Goal: Information Seeking & Learning: Learn about a topic

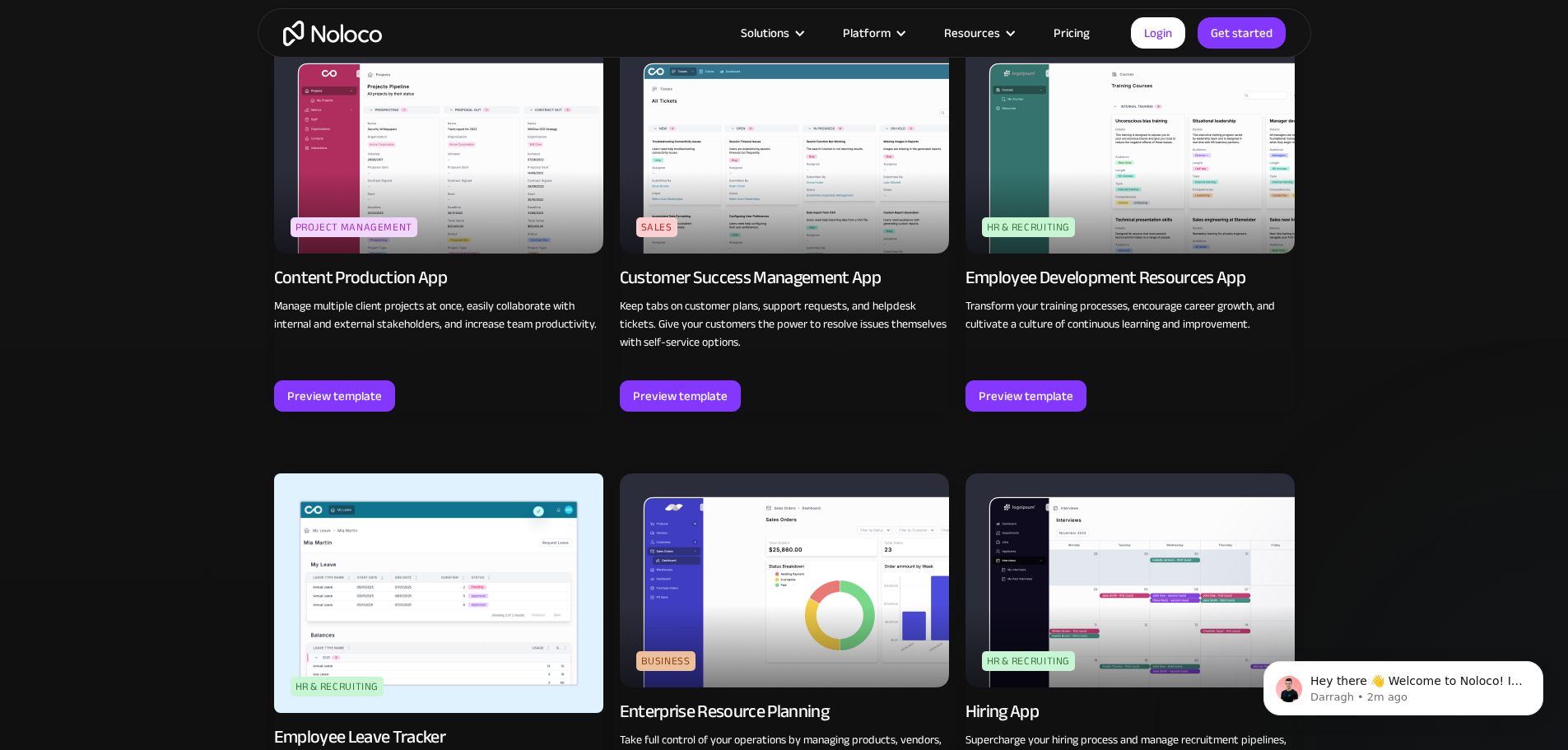
scroll to position [1647, 0]
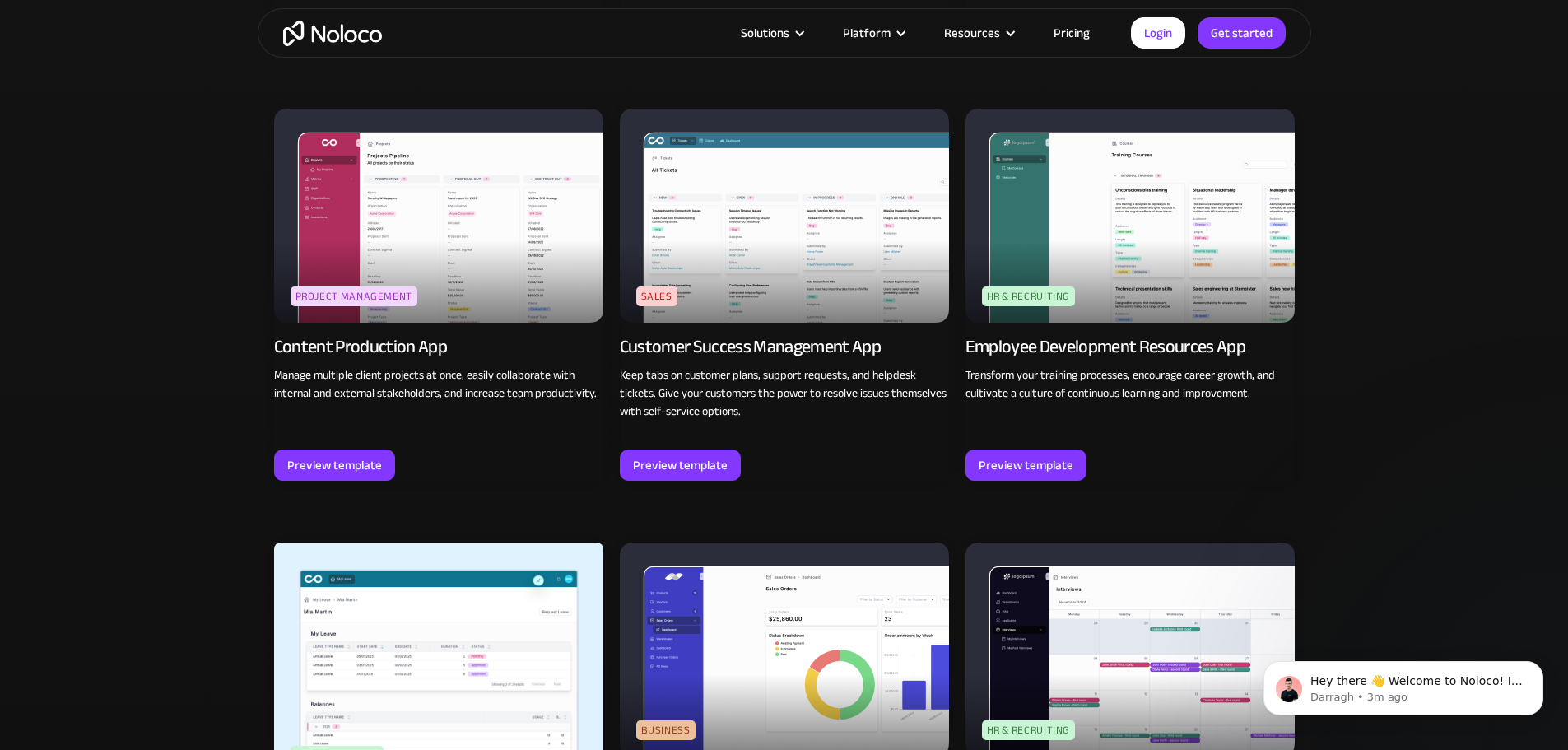
click at [1124, 215] on img at bounding box center [1130, 215] width 329 height 214
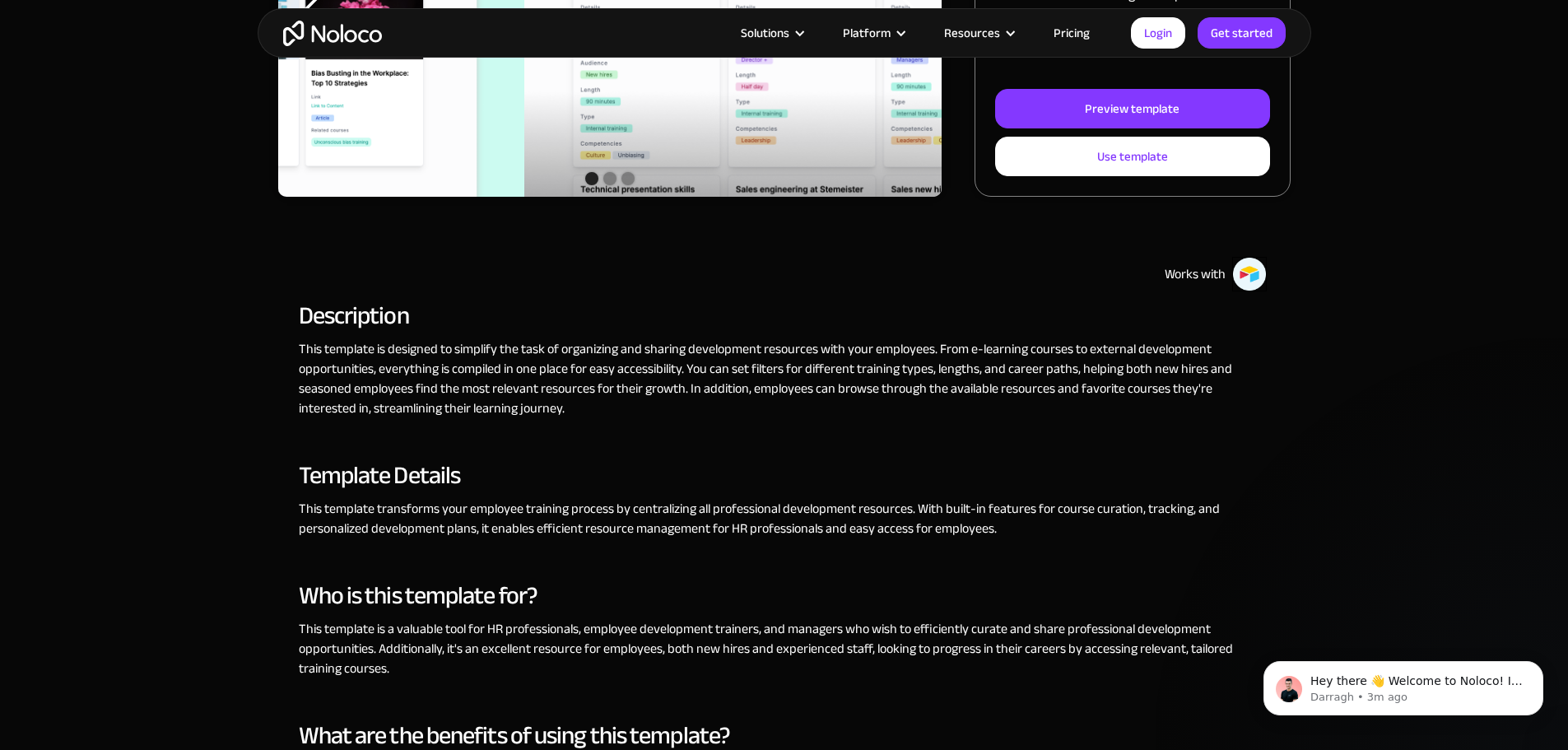
scroll to position [494, 0]
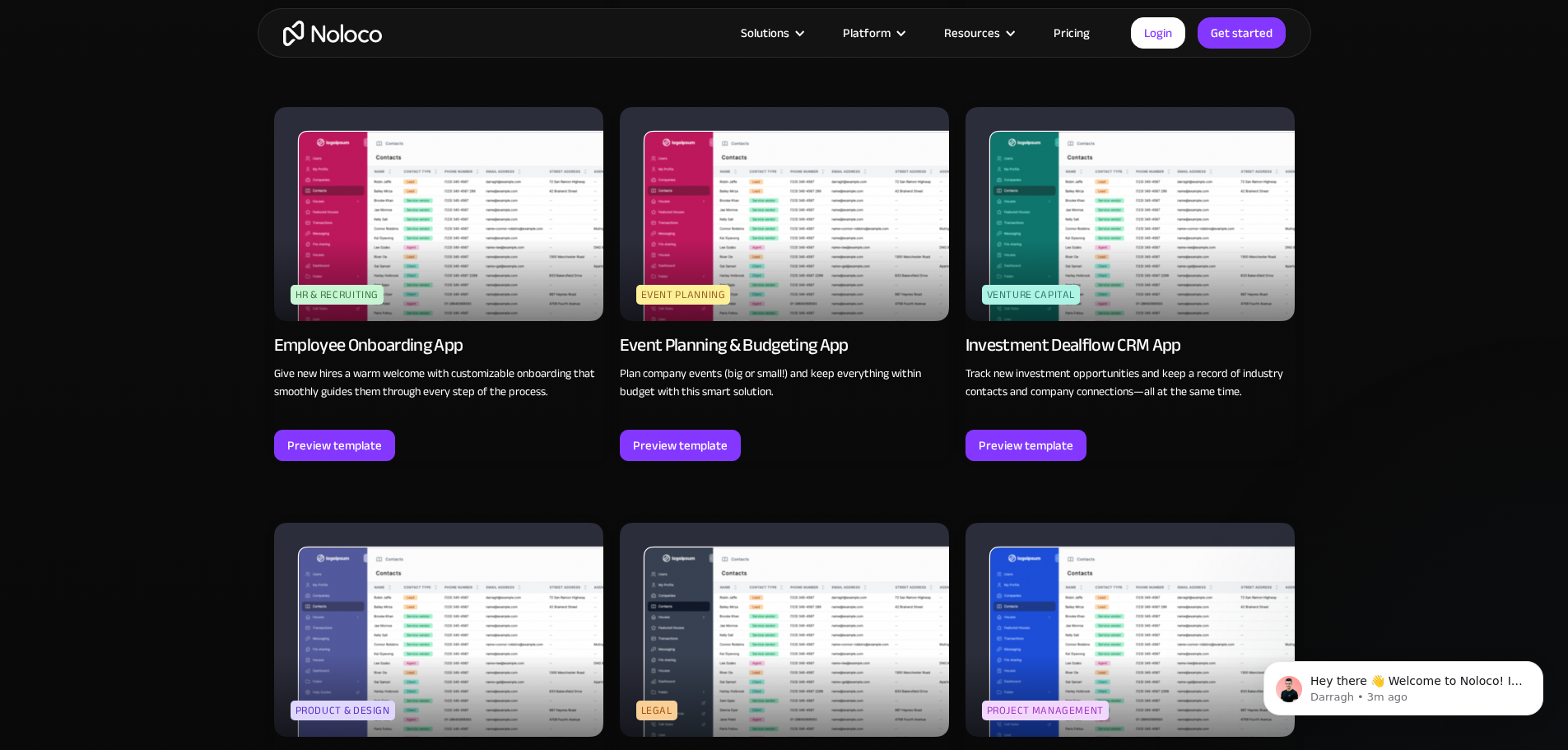
scroll to position [3870, 0]
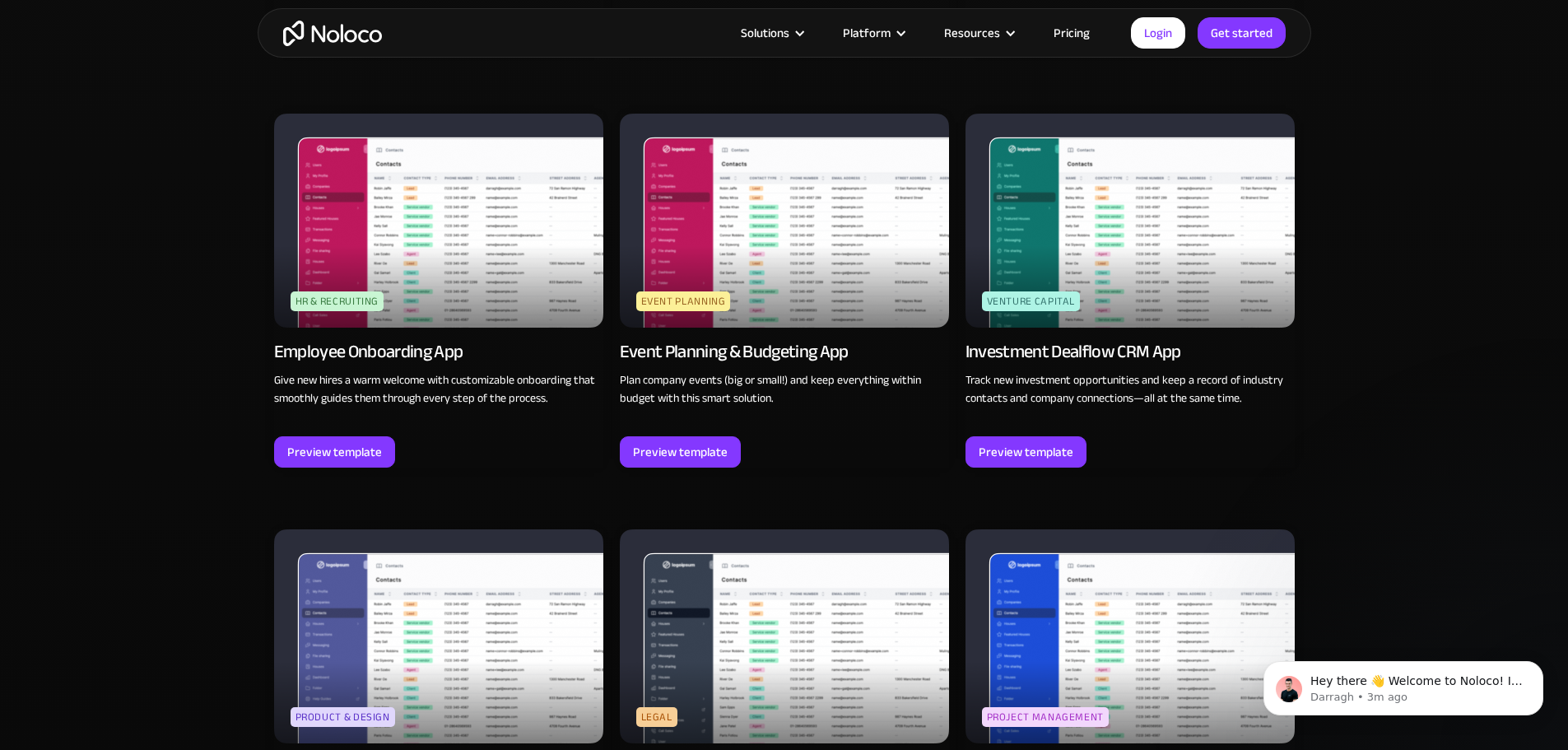
click at [436, 530] on img at bounding box center [438, 636] width 329 height 214
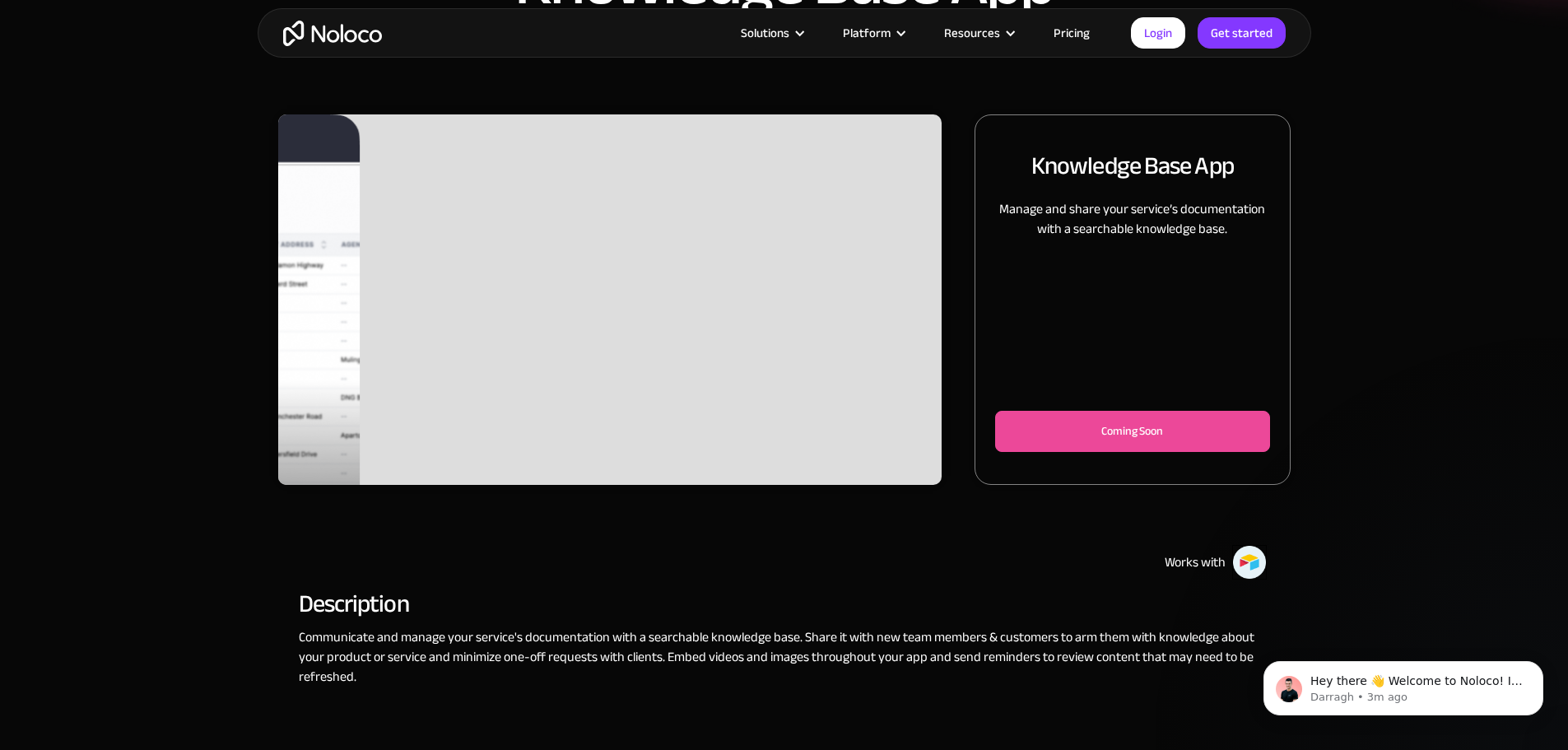
scroll to position [164, 0]
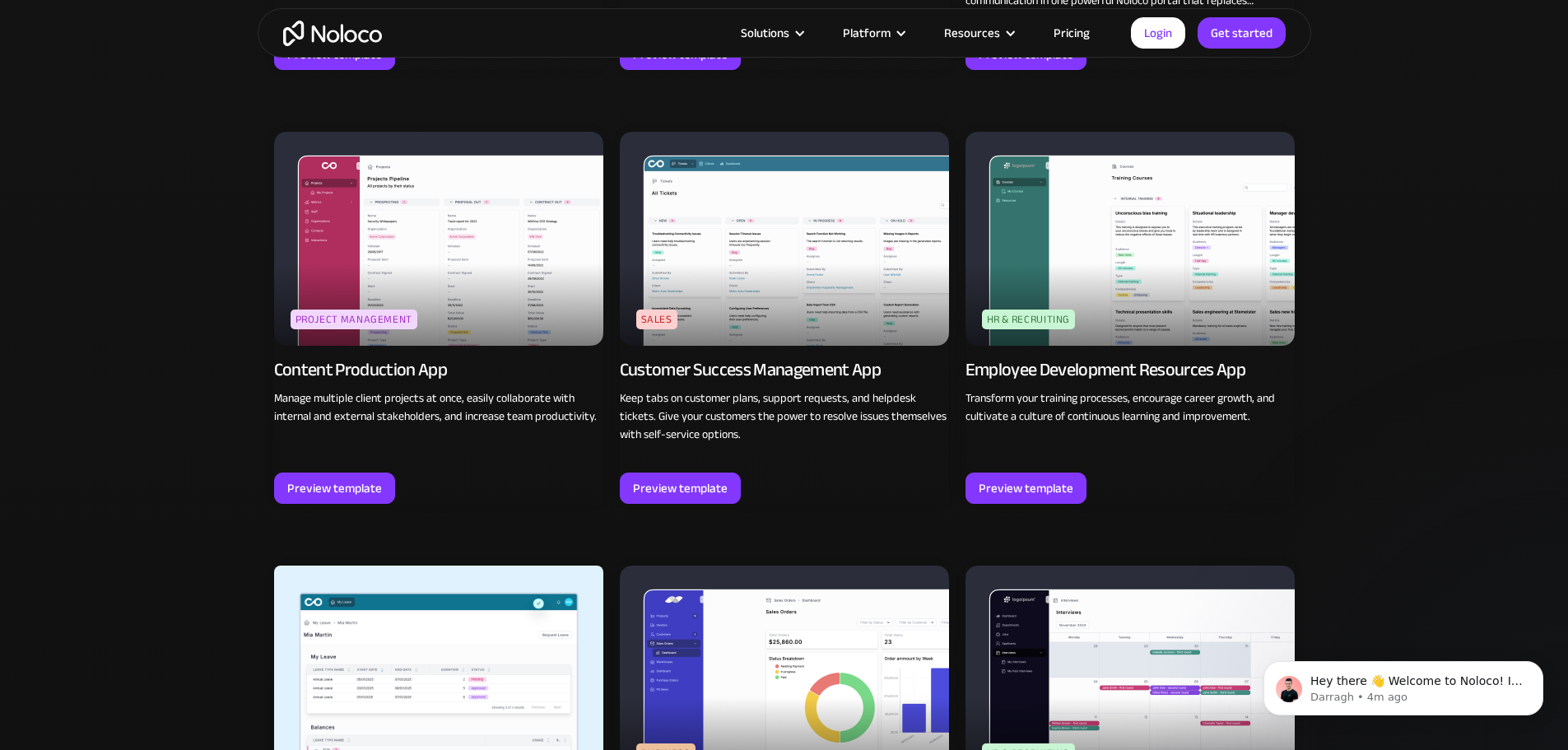
scroll to position [1445, 0]
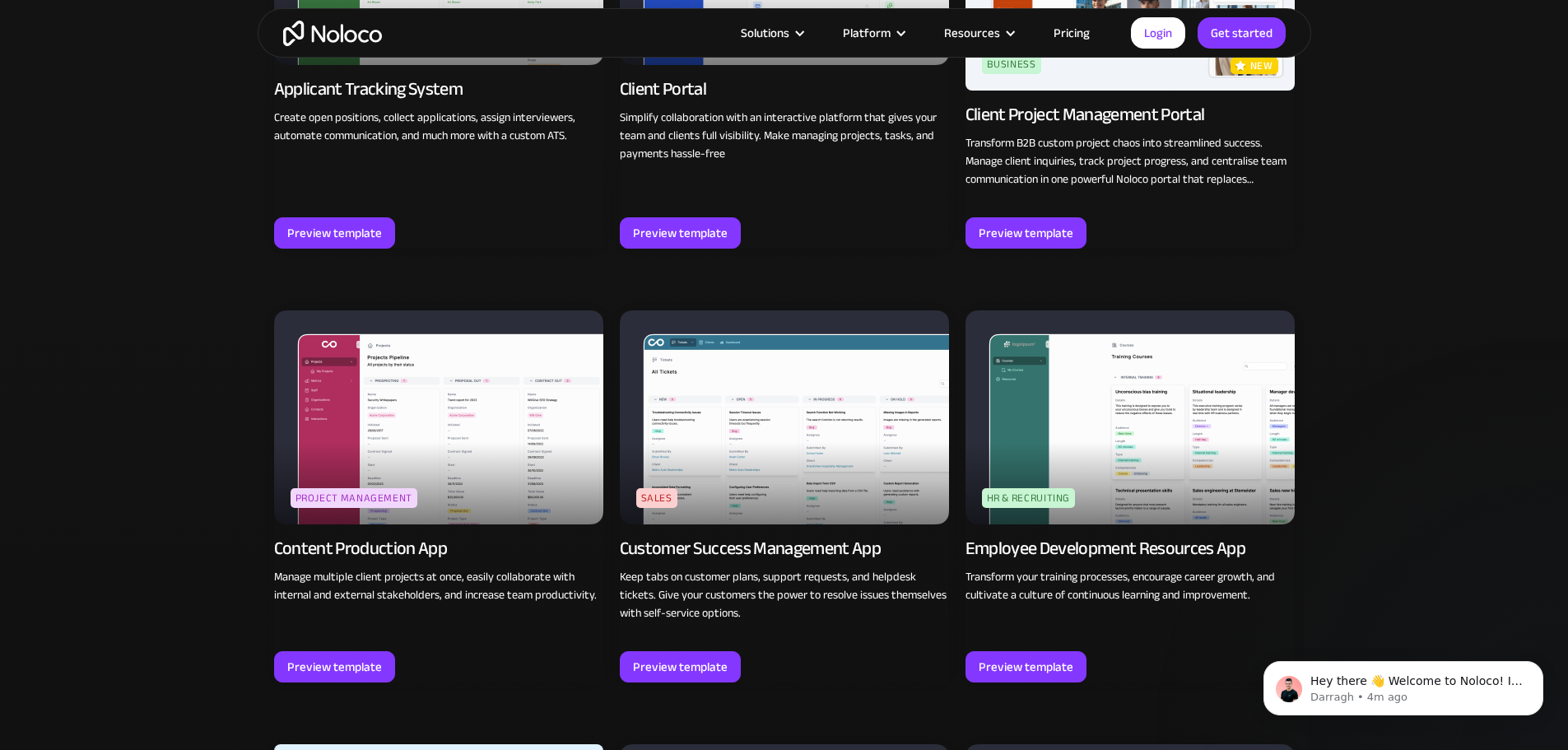
click at [1166, 392] on img at bounding box center [1130, 417] width 329 height 214
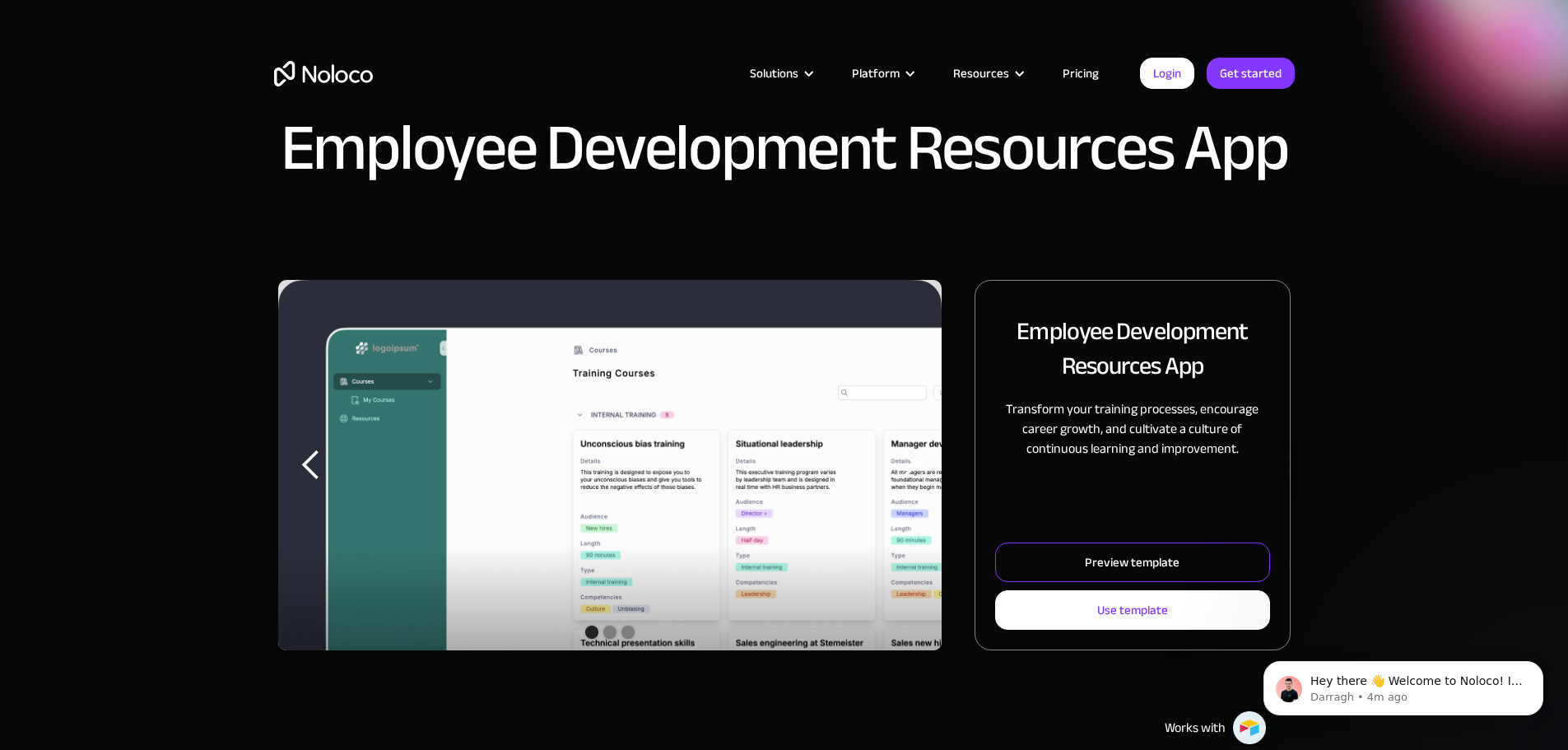
click at [1112, 573] on div "Preview template" at bounding box center [1132, 562] width 95 height 22
